Goal: Find specific page/section: Find specific page/section

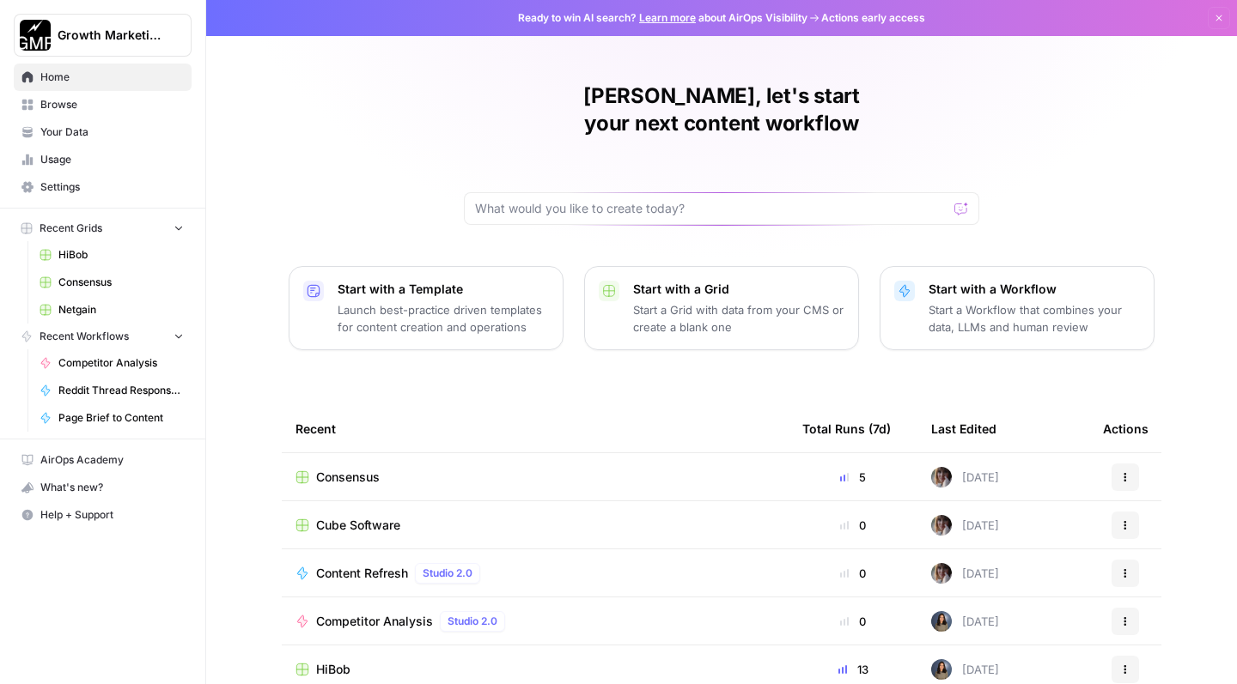
click at [72, 104] on span "Browse" at bounding box center [111, 104] width 143 height 15
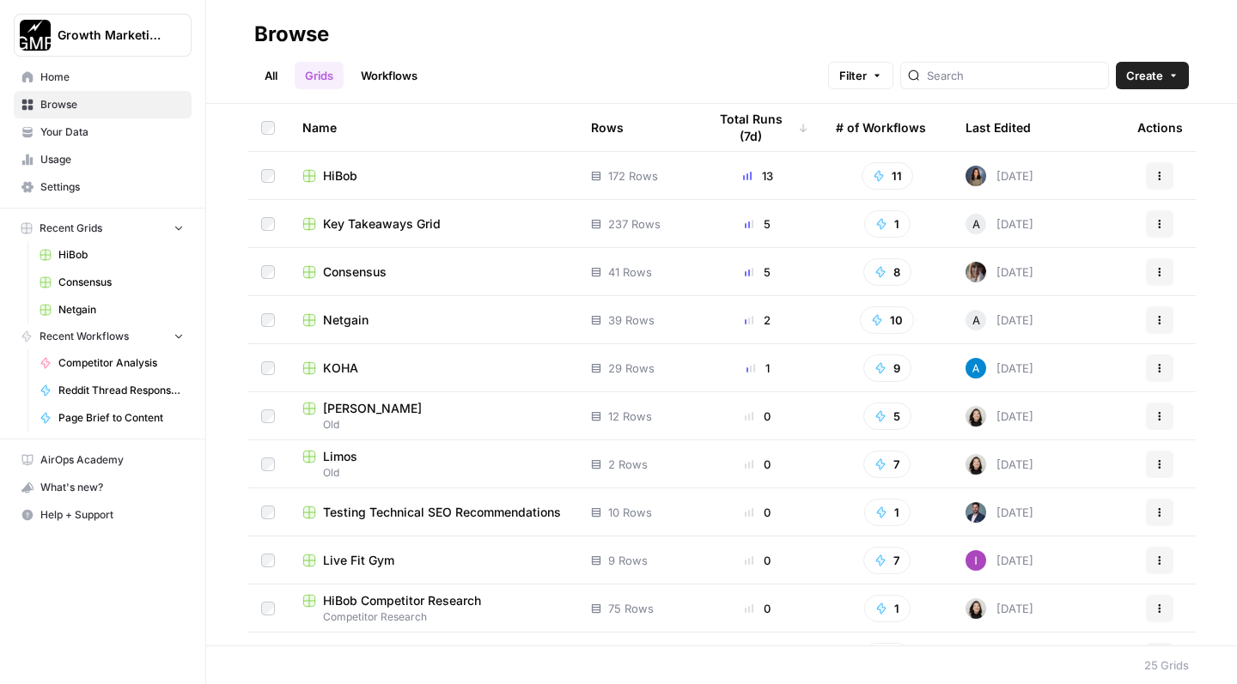
click at [352, 368] on span "KOHA" at bounding box center [340, 368] width 35 height 17
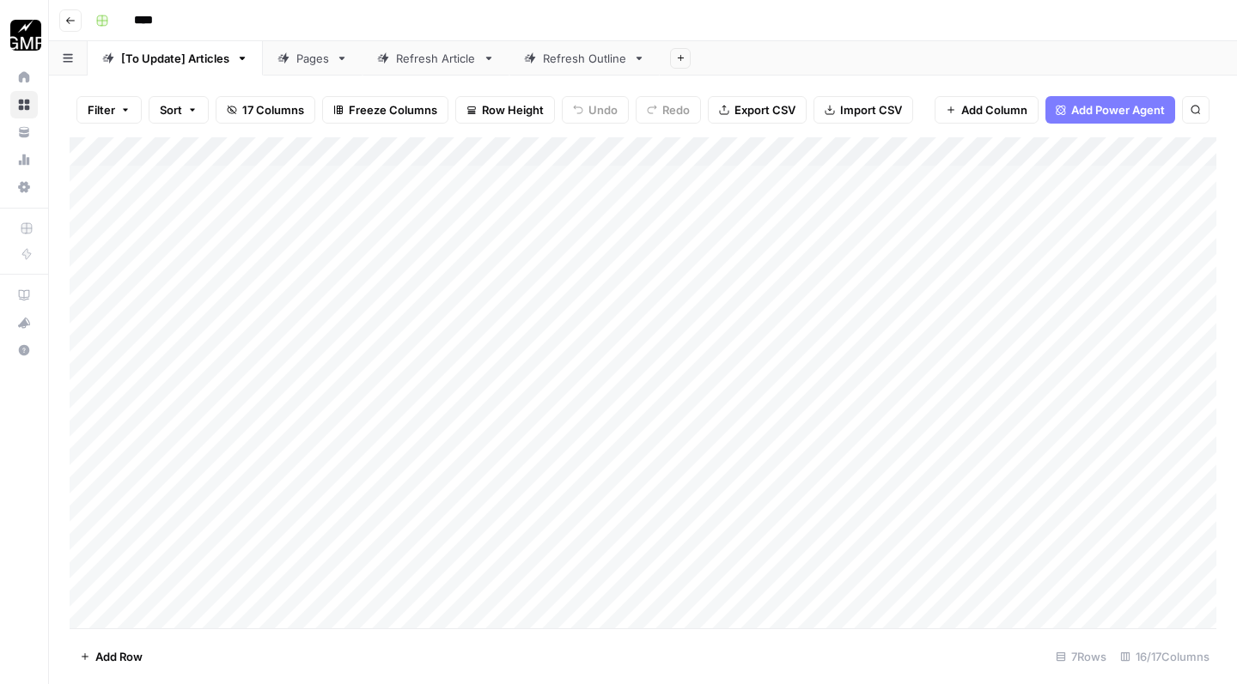
click at [433, 62] on div "Refresh Article" at bounding box center [436, 58] width 80 height 17
click at [596, 60] on div "Refresh Outline" at bounding box center [584, 58] width 83 height 17
click at [167, 58] on div "[To Update] Articles" at bounding box center [175, 58] width 108 height 17
click at [405, 66] on div "Refresh Article" at bounding box center [436, 58] width 80 height 17
